Goal: Transaction & Acquisition: Purchase product/service

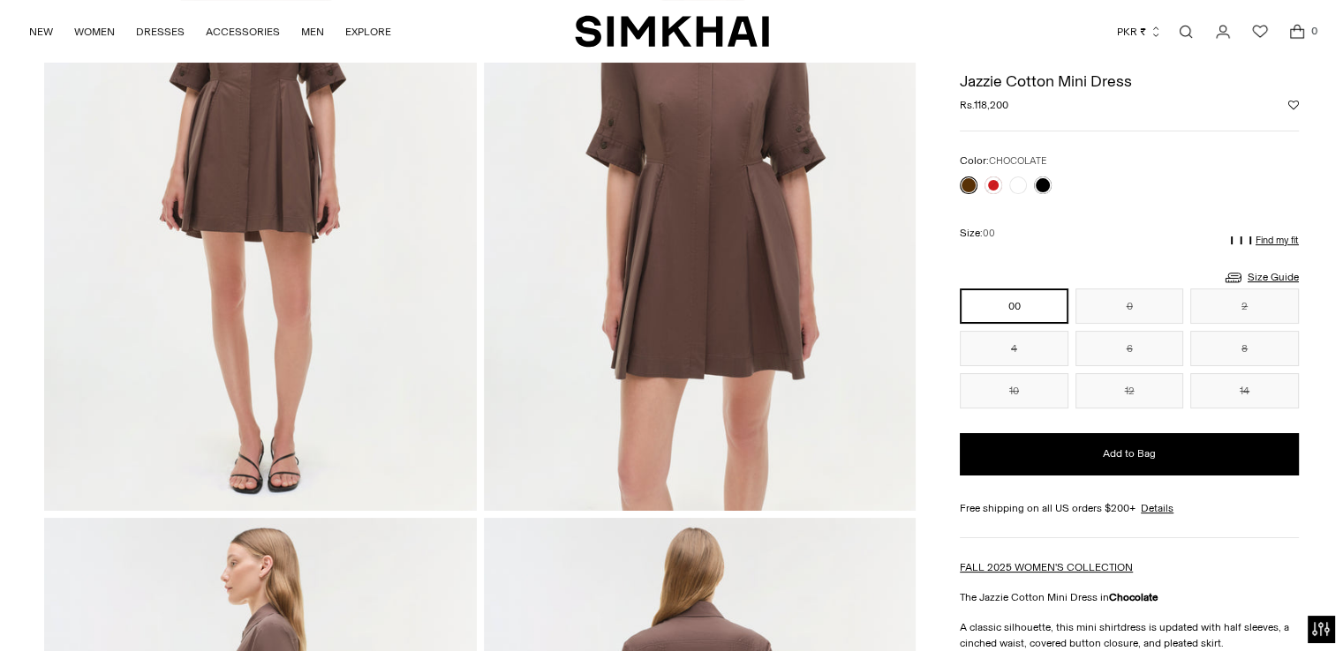
scroll to position [265, 0]
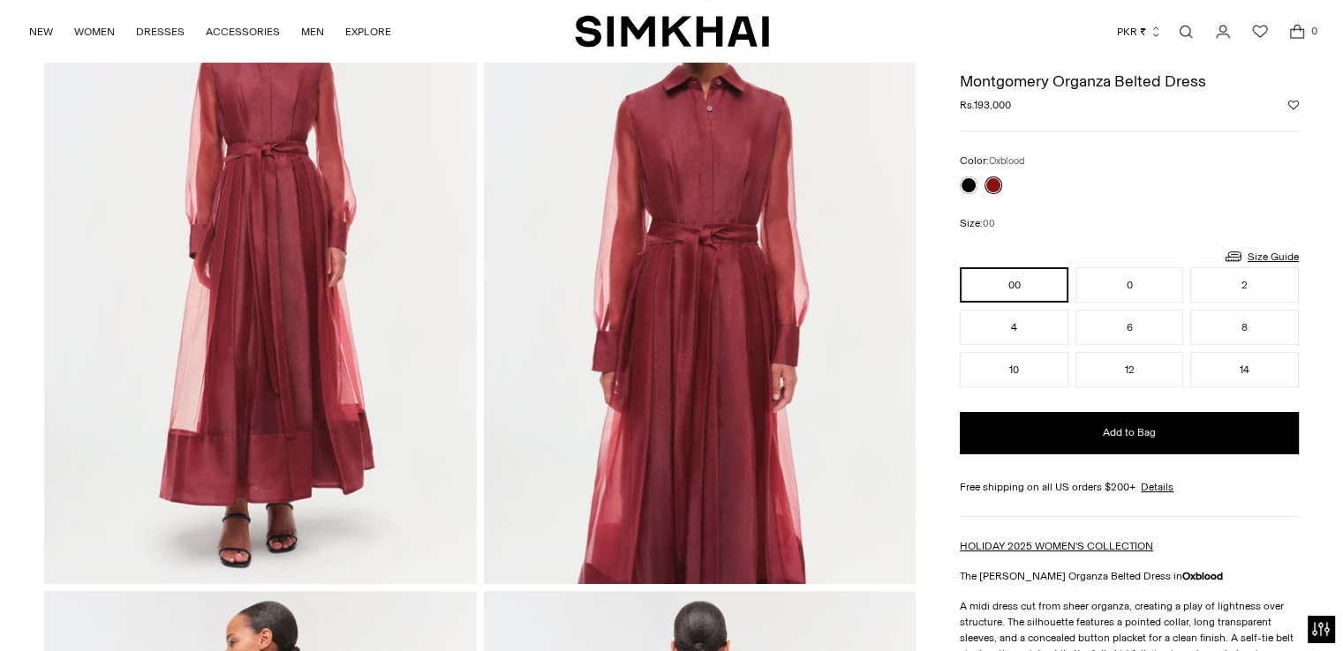
scroll to position [177, 0]
